Goal: Task Accomplishment & Management: Use online tool/utility

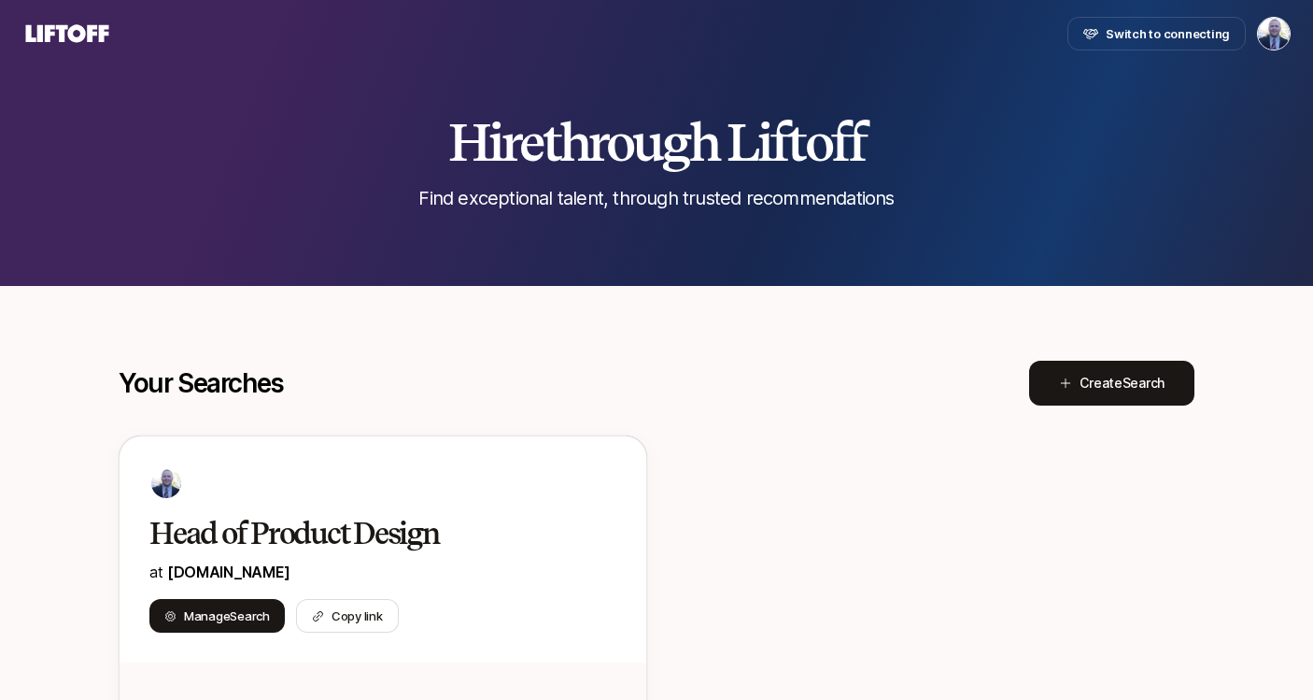
click at [37, 25] on icon at bounding box center [67, 33] width 83 height 18
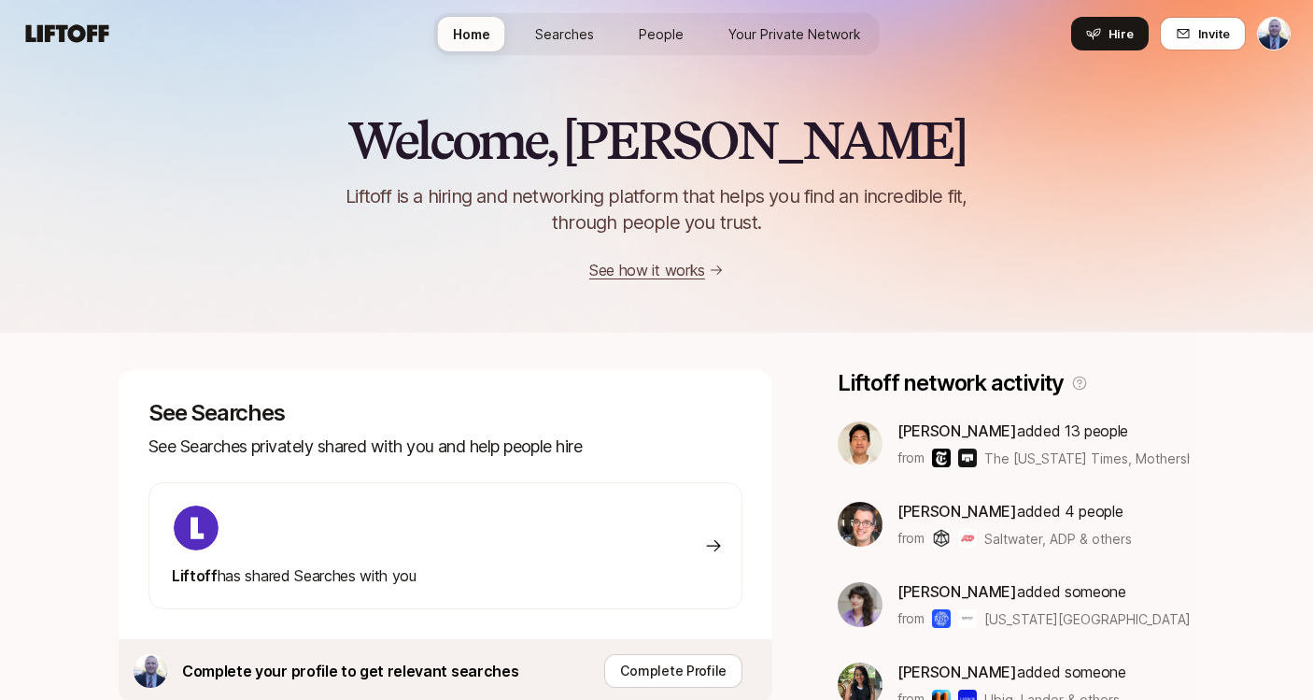
click at [851, 449] on img at bounding box center [860, 443] width 45 height 45
click at [931, 433] on span "Jeremy Chen" at bounding box center [958, 430] width 120 height 19
click at [589, 31] on span "Searches" at bounding box center [564, 34] width 59 height 20
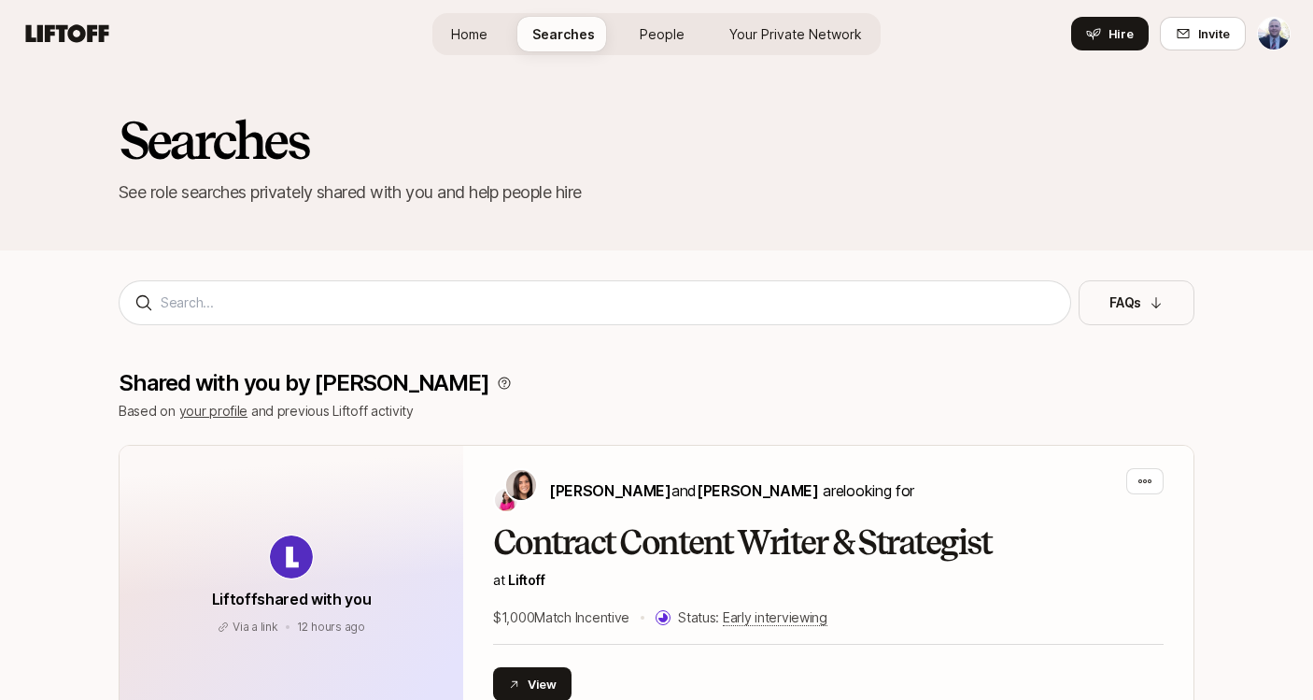
click at [480, 40] on span "Home" at bounding box center [469, 34] width 36 height 20
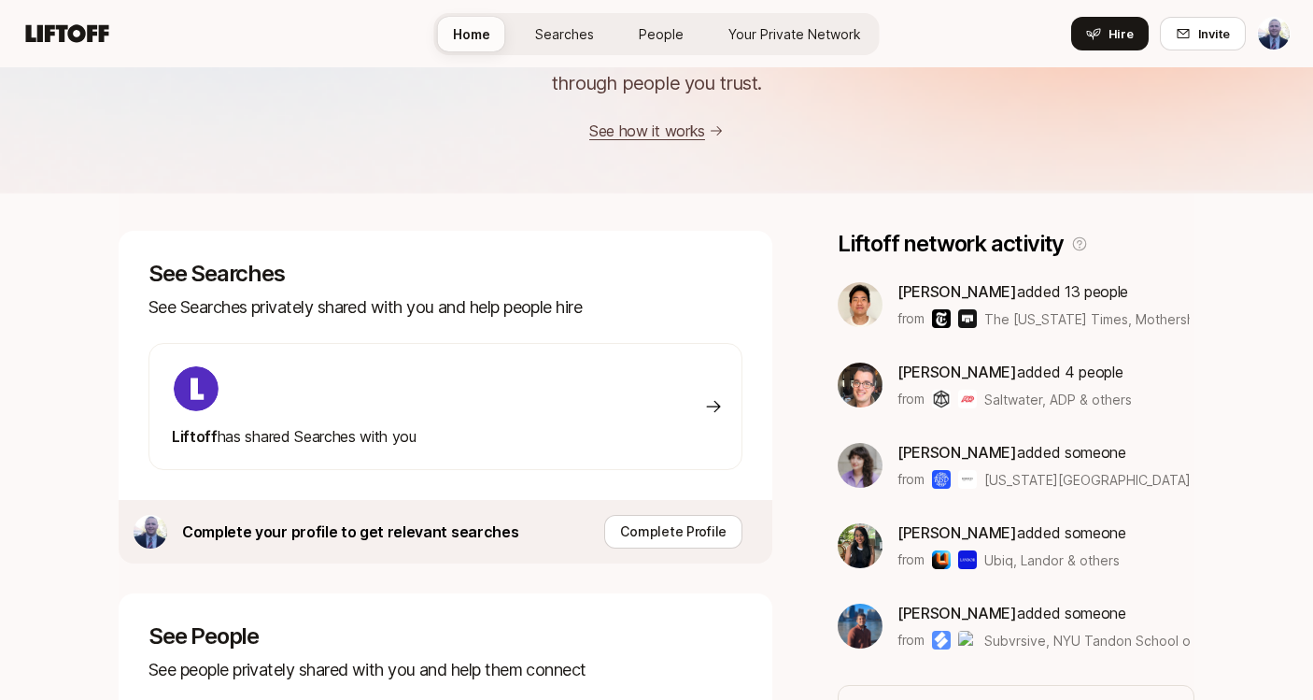
scroll to position [143, 0]
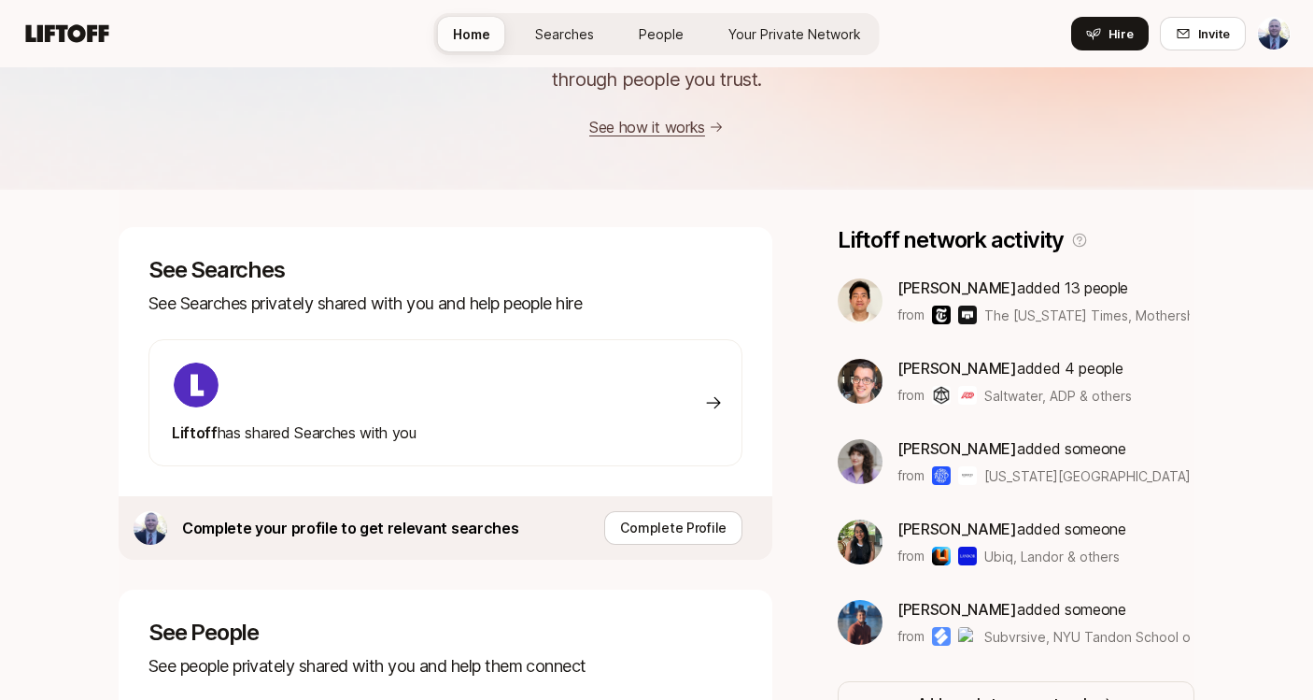
click at [500, 389] on div "Liftoff has shared Searches with you" at bounding box center [446, 402] width 594 height 127
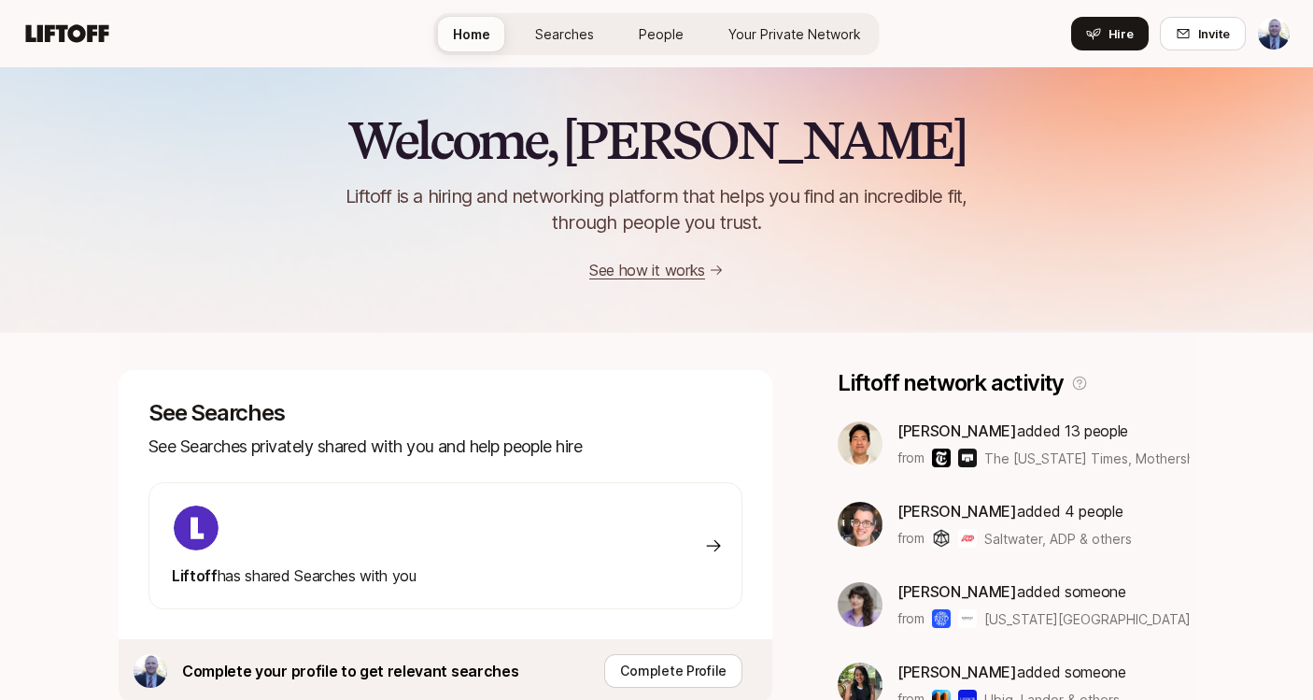
scroll to position [143, 0]
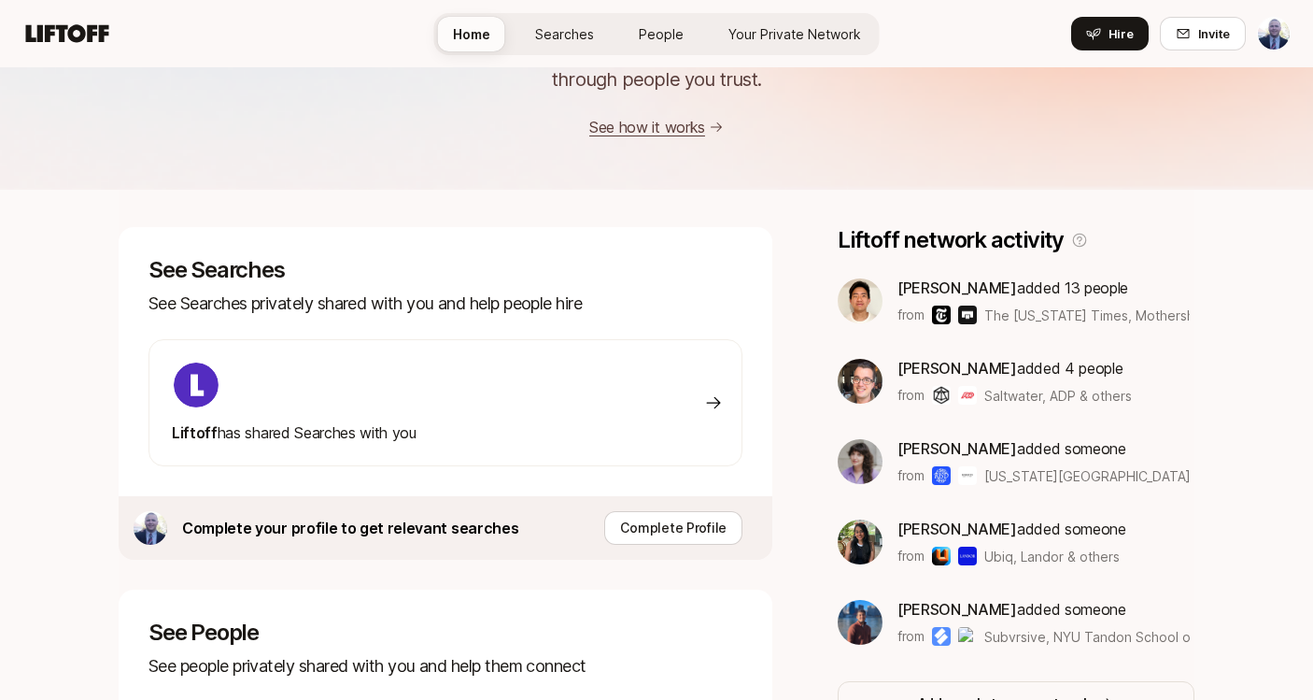
click at [558, 42] on span "Searches" at bounding box center [564, 34] width 59 height 20
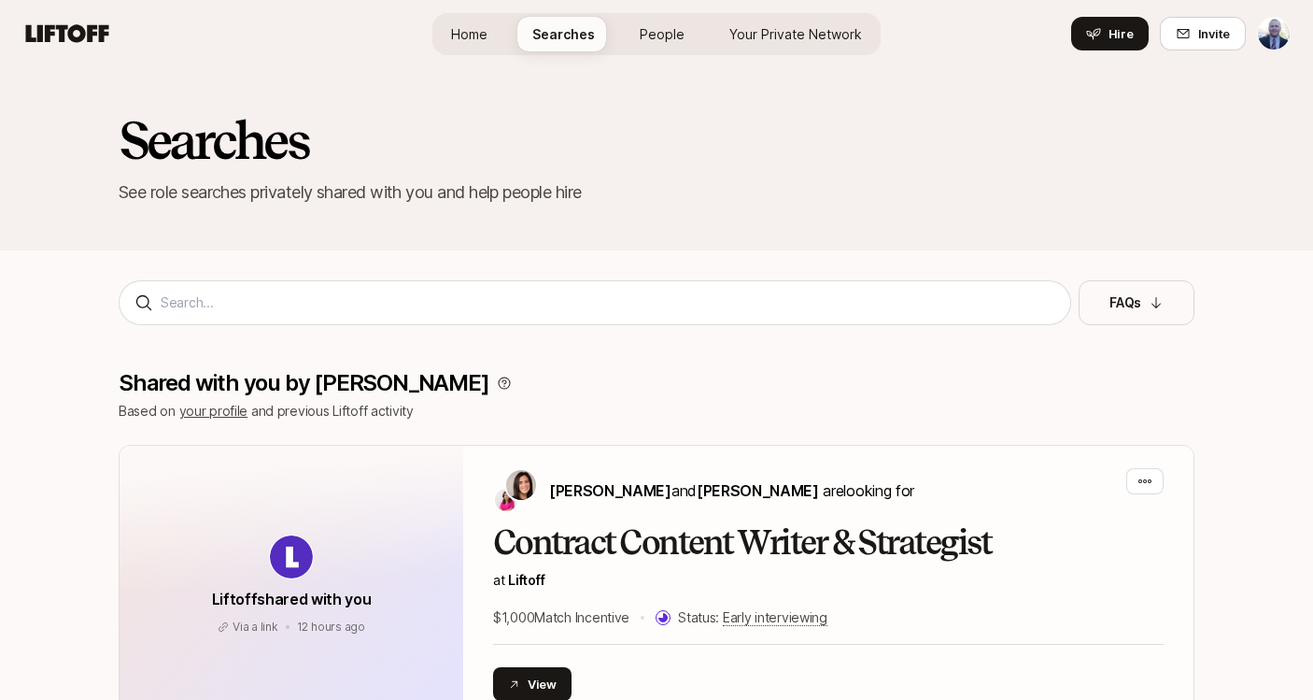
scroll to position [4, 0]
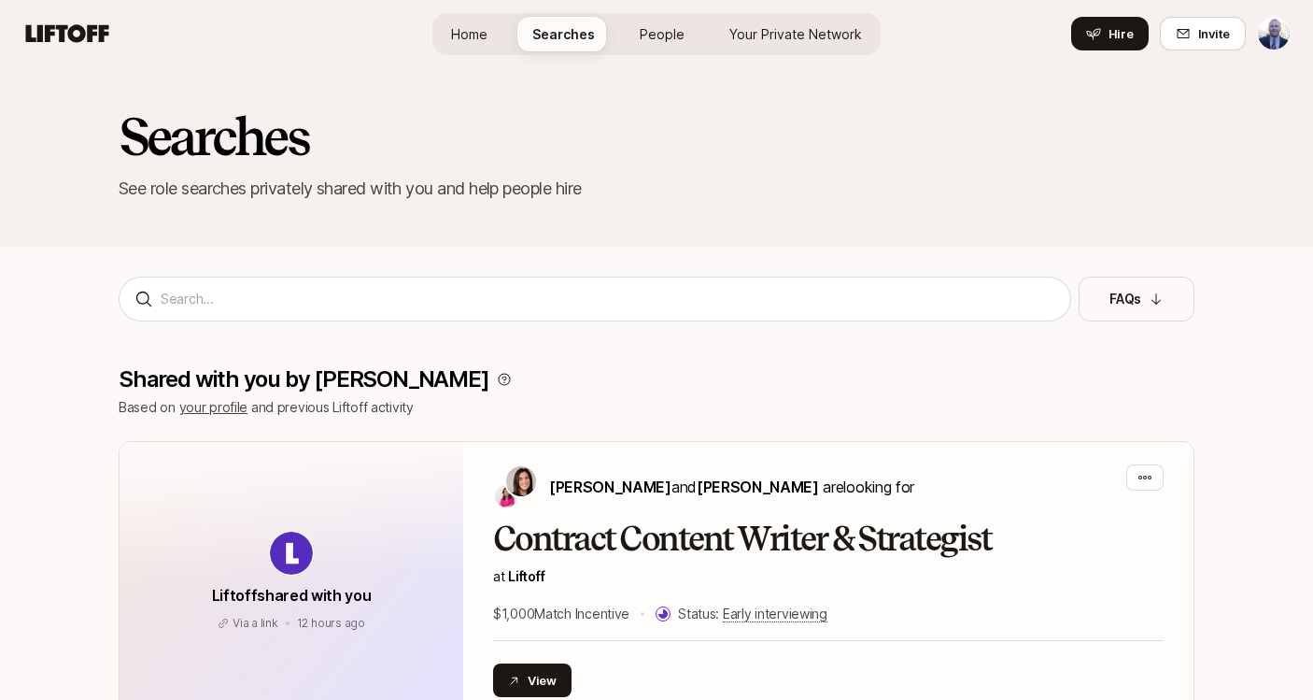
click at [773, 37] on span "Your Private Network" at bounding box center [796, 34] width 133 height 20
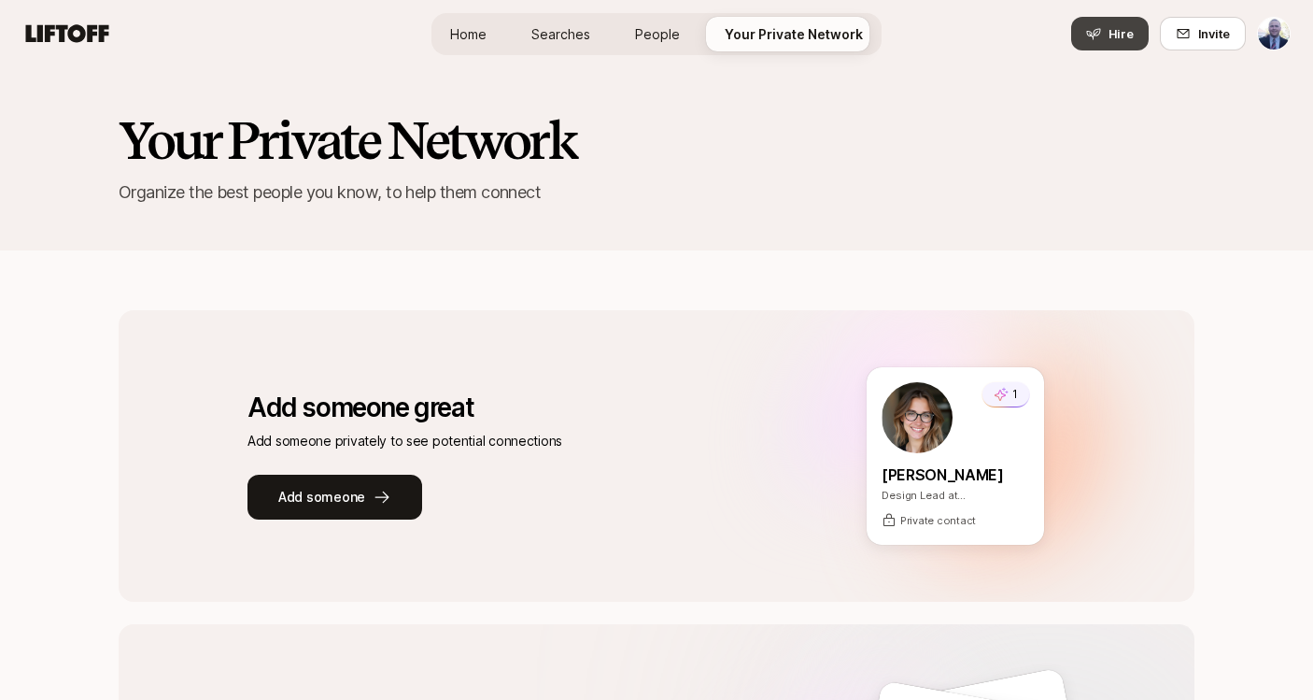
click at [1110, 27] on button "Hire" at bounding box center [1111, 34] width 78 height 34
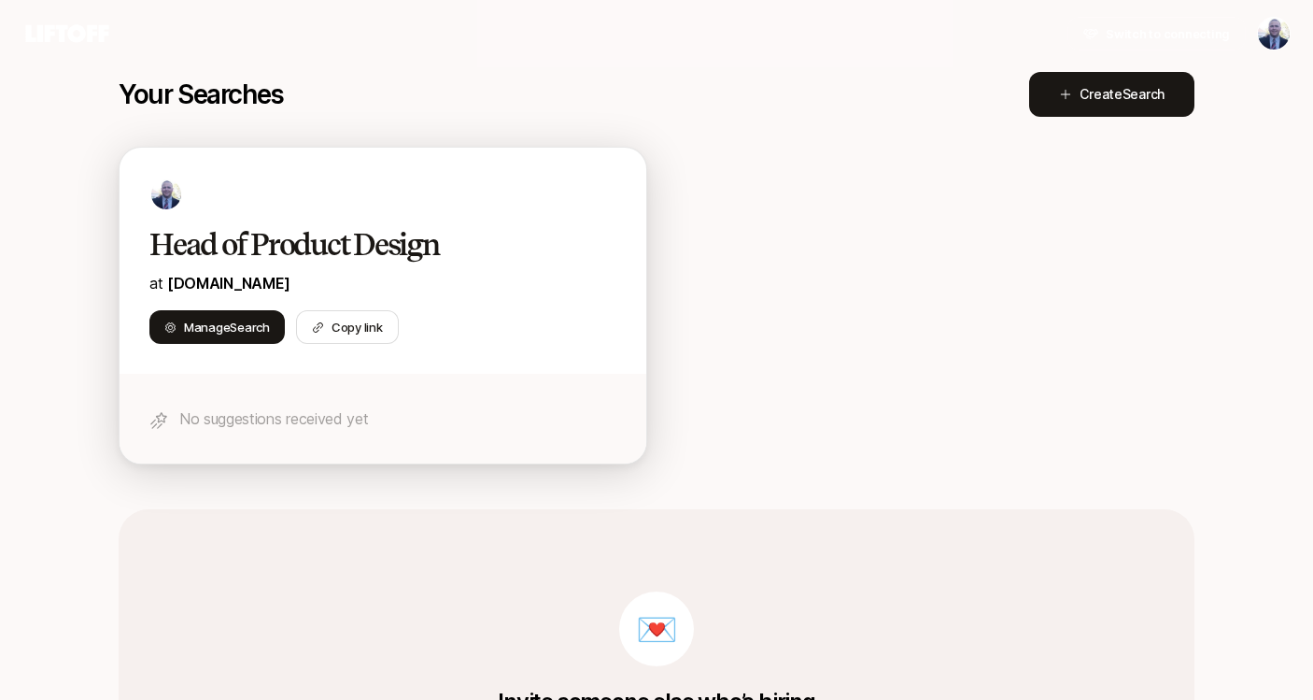
scroll to position [291, 0]
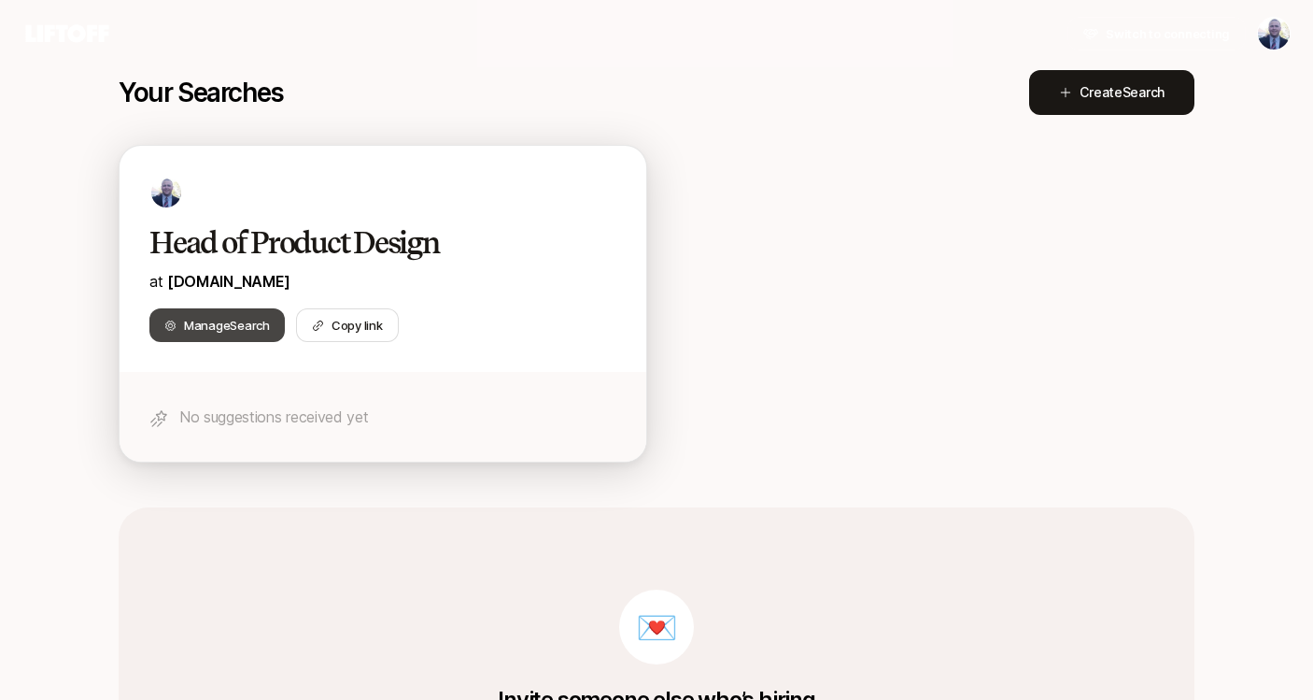
click at [259, 322] on span "Search" at bounding box center [249, 325] width 39 height 15
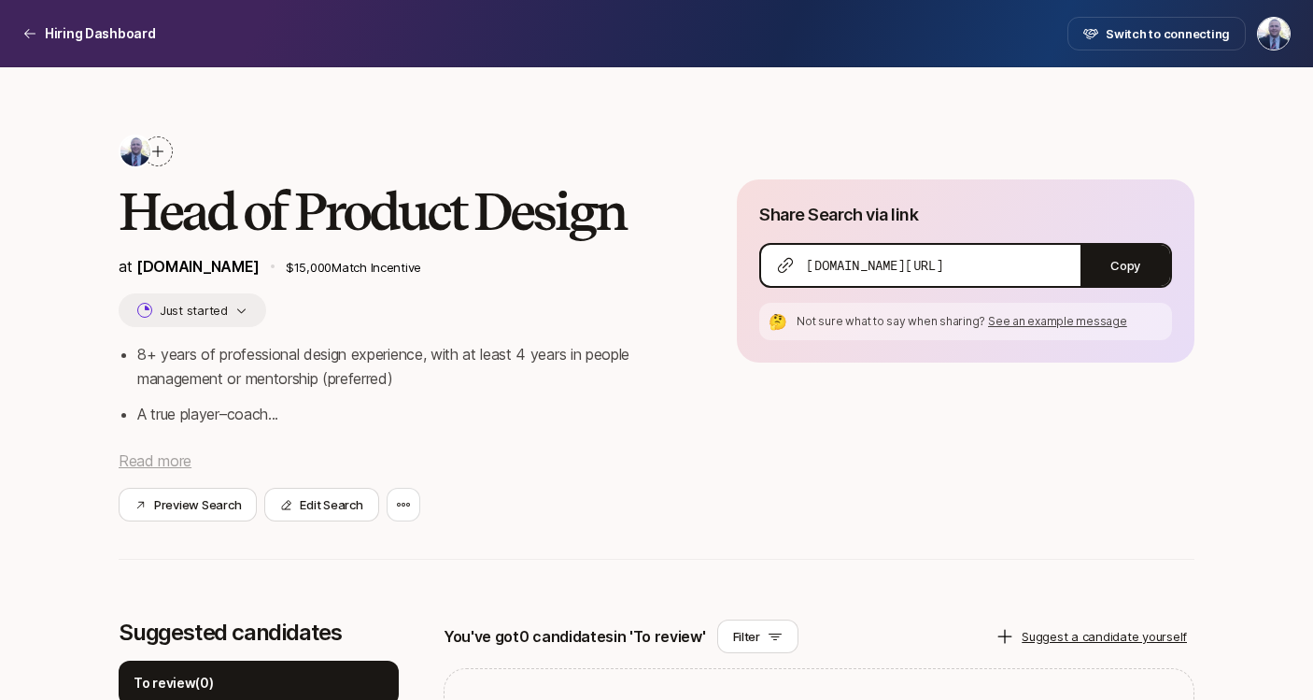
click at [156, 460] on span "Read more" at bounding box center [155, 460] width 73 height 19
